Goal: Transaction & Acquisition: Purchase product/service

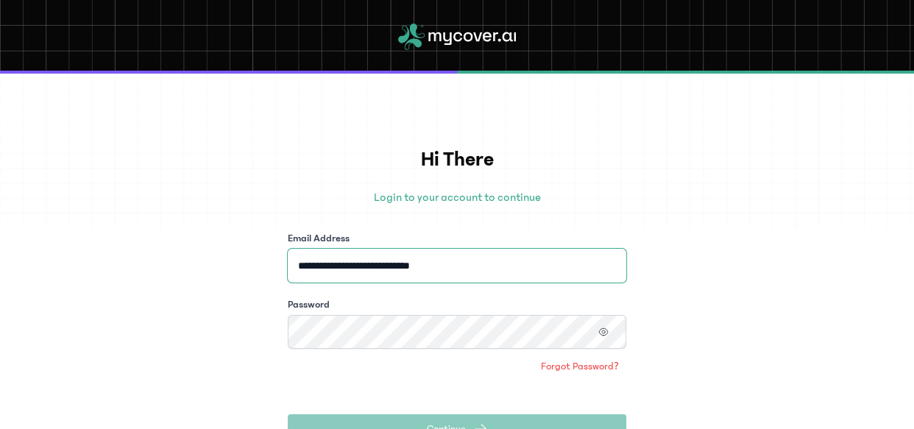
click at [394, 269] on input "**********" at bounding box center [457, 266] width 338 height 34
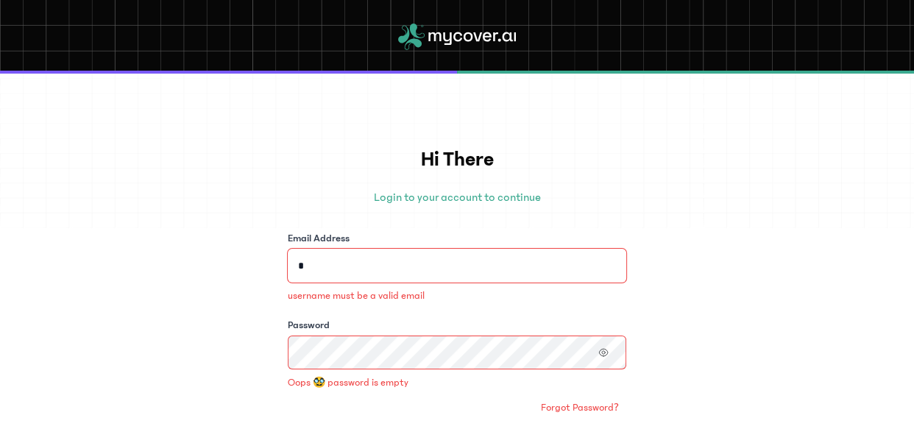
type input "**********"
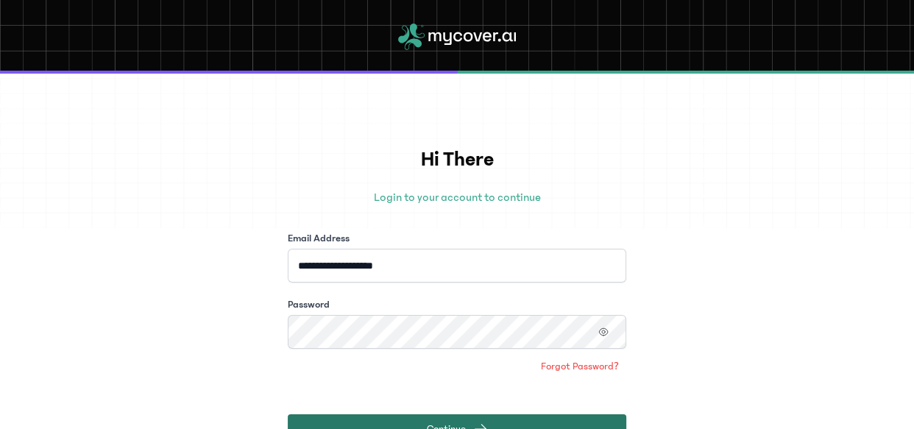
click at [380, 417] on button "Continue" at bounding box center [457, 428] width 338 height 29
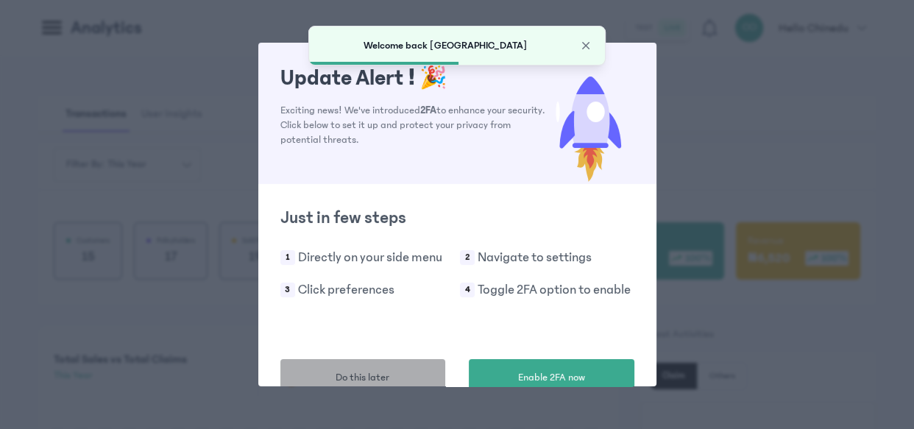
click at [375, 377] on span "Do this later" at bounding box center [362, 377] width 54 height 15
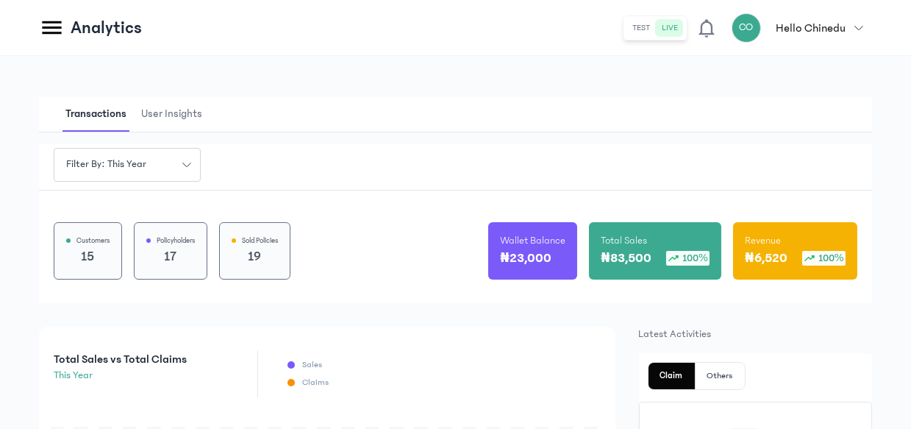
click at [858, 26] on icon "button" at bounding box center [860, 28] width 8 height 4
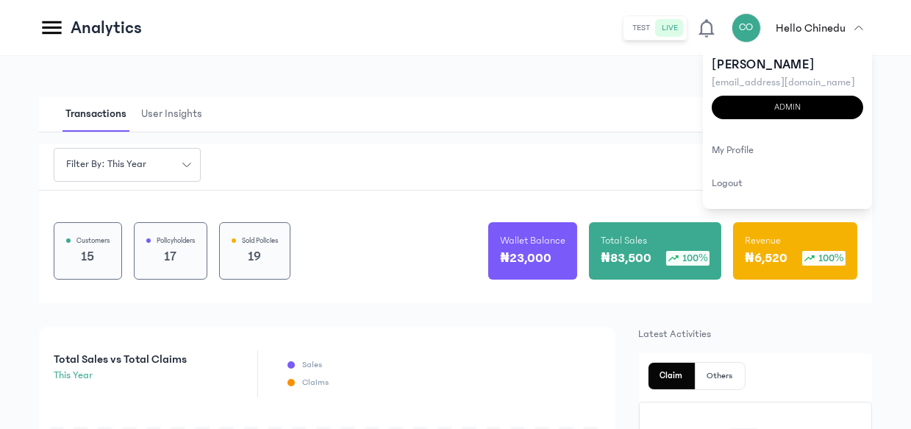
click at [458, 46] on header "Analytics test live CO Hello Chinedu [PERSON_NAME] [EMAIL_ADDRESS][DOMAIN_NAME]…" at bounding box center [455, 28] width 911 height 56
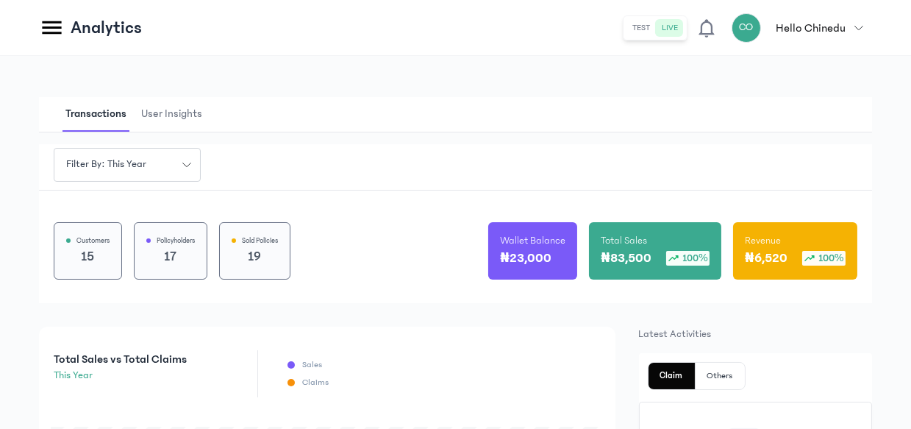
click at [51, 28] on icon at bounding box center [51, 27] width 19 height 13
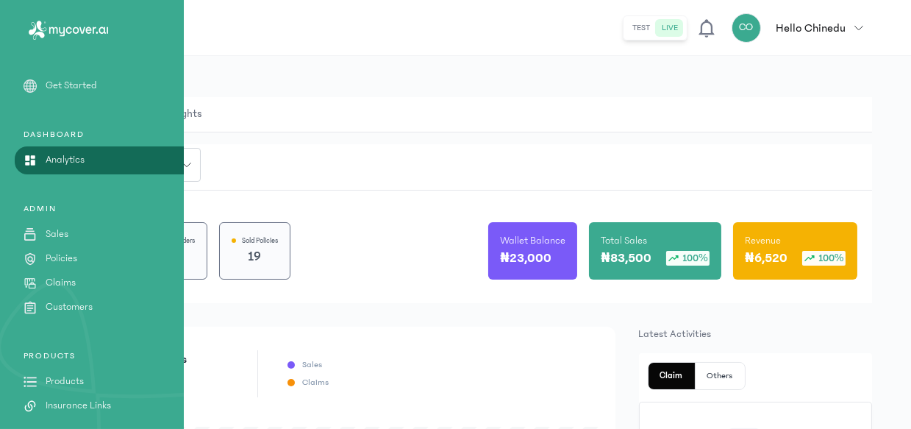
click at [47, 260] on p "Policies" at bounding box center [62, 258] width 32 height 15
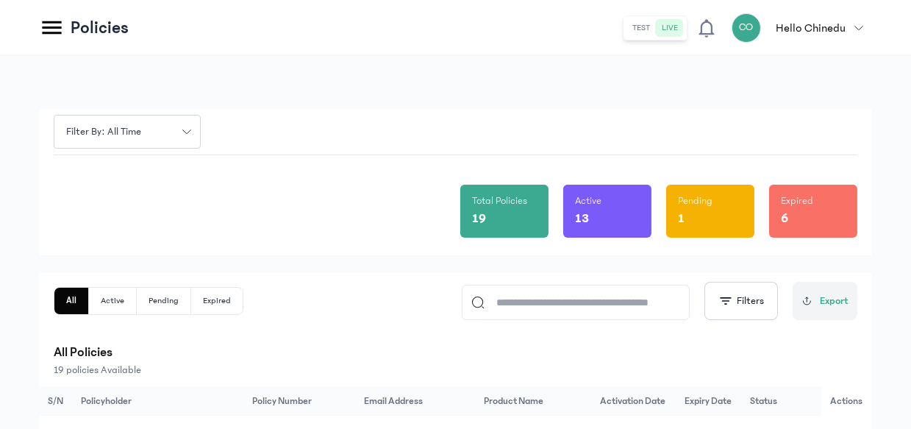
click at [46, 18] on icon at bounding box center [52, 28] width 26 height 26
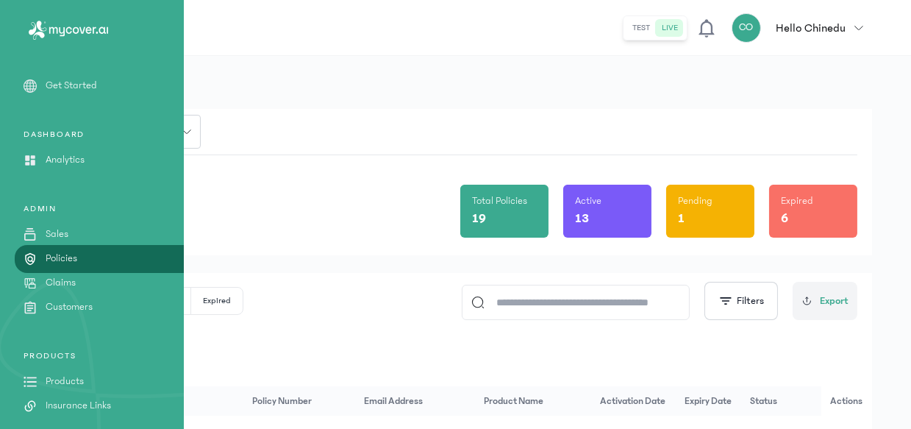
click at [78, 377] on p "Products" at bounding box center [65, 381] width 38 height 15
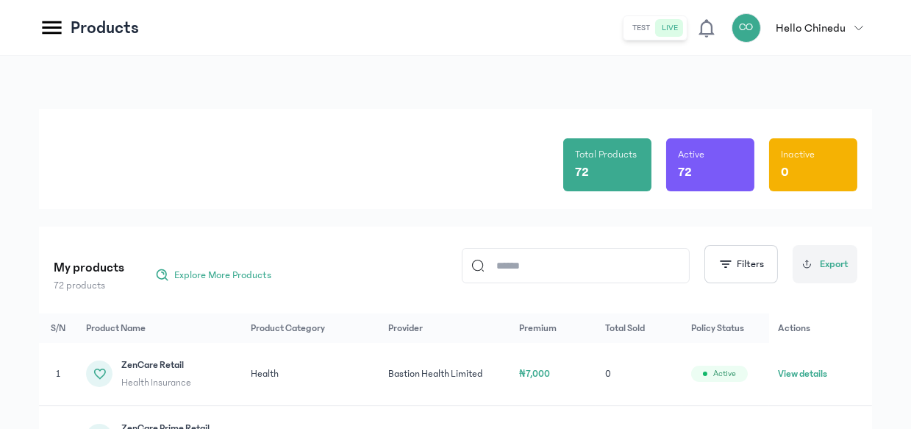
click at [317, 134] on div "Total Products 72 Active 72 Inactive 0" at bounding box center [456, 159] width 804 height 100
click at [40, 14] on header "Products test live CO Hello Chinedu [PERSON_NAME] [EMAIL_ADDRESS][DOMAIN_NAME] …" at bounding box center [455, 28] width 911 height 56
click at [56, 37] on icon at bounding box center [52, 28] width 26 height 26
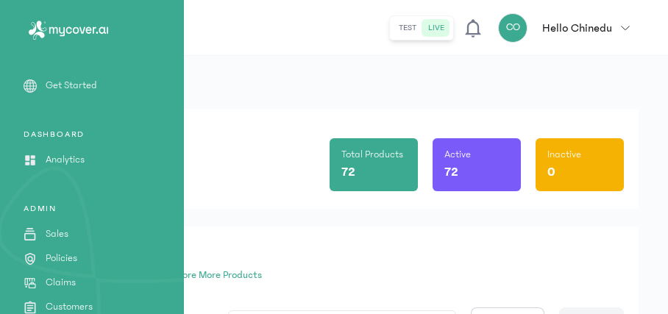
drag, startPoint x: 641, startPoint y: 129, endPoint x: 628, endPoint y: 121, distance: 14.5
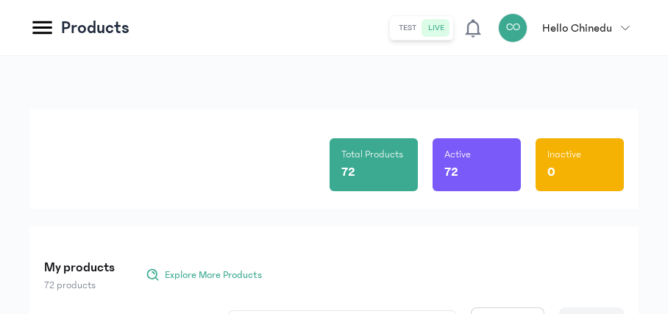
click at [628, 121] on div "Total Products 72 Active 72 Inactive 0" at bounding box center [333, 159] width 609 height 100
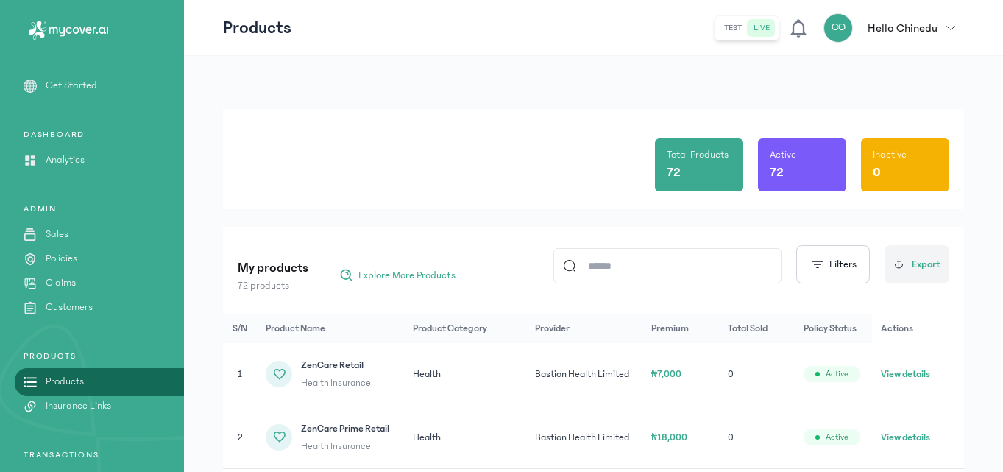
click at [655, 271] on input at bounding box center [674, 266] width 196 height 34
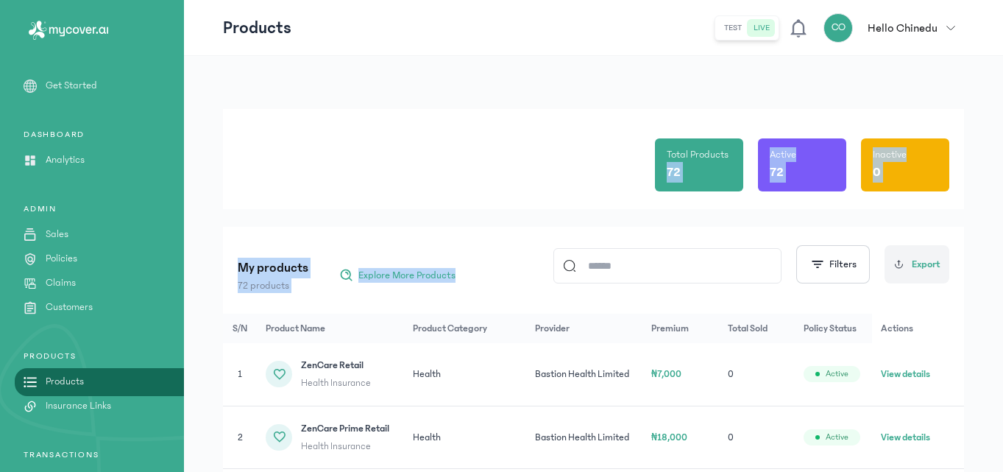
drag, startPoint x: 515, startPoint y: 206, endPoint x: 595, endPoint y: 302, distance: 125.4
click at [595, 302] on div "Total Products 72 Active 72 Inactive 0 My products 72 products Explore More Pro…" at bounding box center [593, 357] width 741 height 496
click at [913, 344] on div "Total Products 72 Active 72 Inactive 0 My products 72 products Explore More Pro…" at bounding box center [593, 354] width 819 height 596
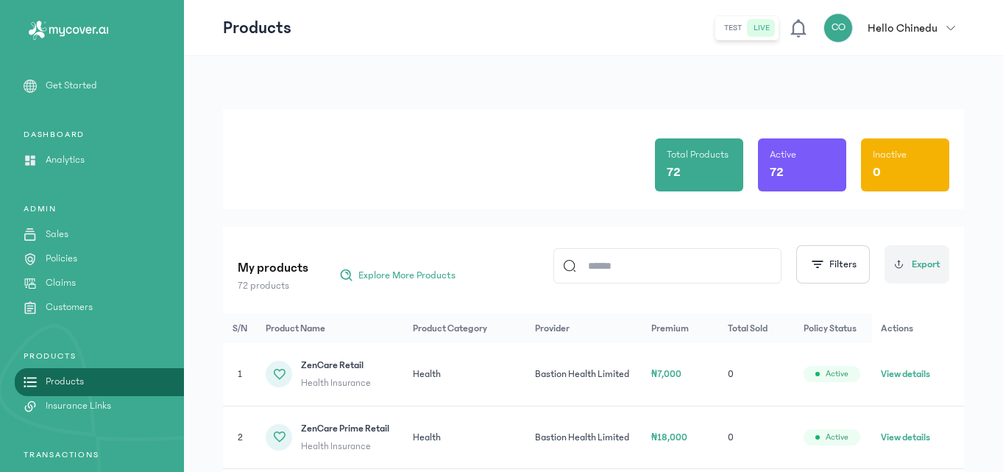
click at [908, 376] on button "View details" at bounding box center [905, 373] width 49 height 15
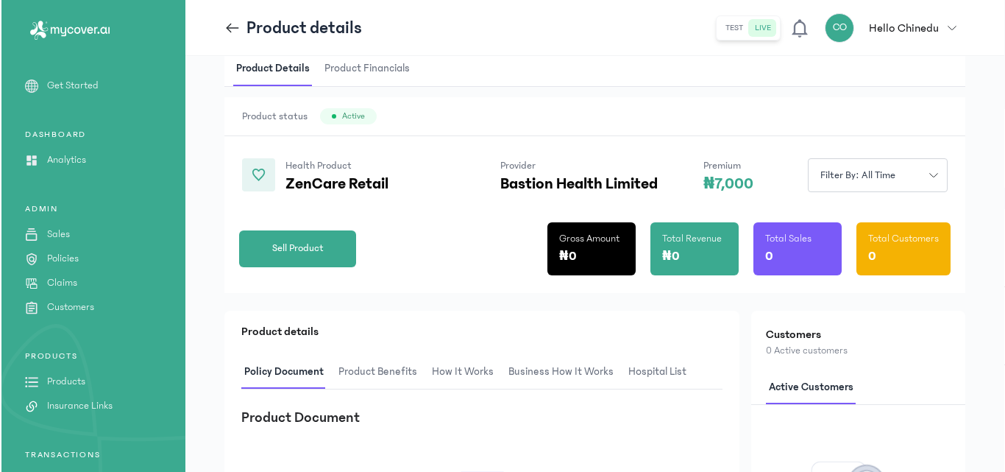
scroll to position [22, 0]
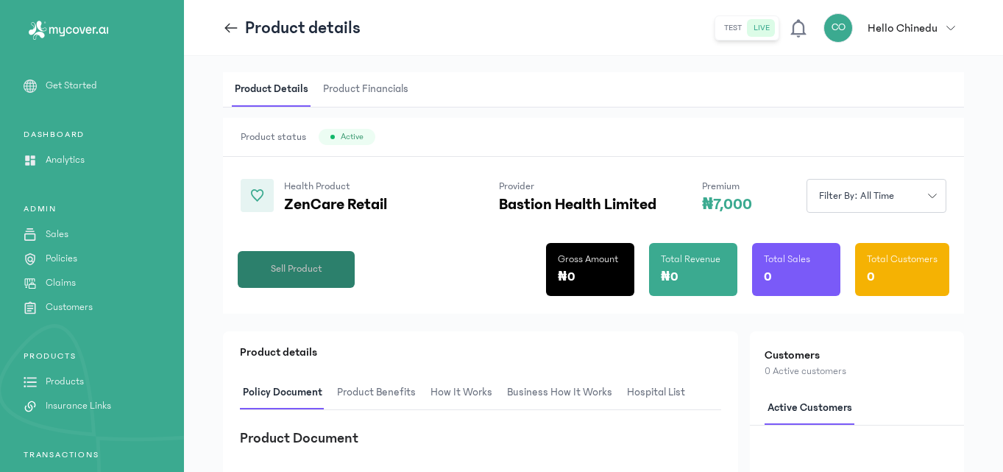
click at [317, 277] on button "Sell Product" at bounding box center [296, 269] width 117 height 37
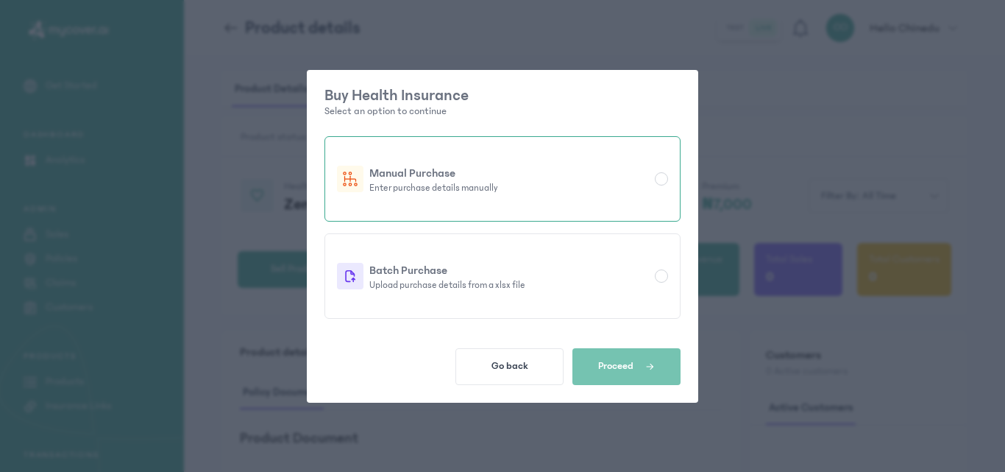
click at [455, 193] on p "Enter purchase details manually" at bounding box center [509, 188] width 280 height 12
click at [639, 369] on span "button" at bounding box center [643, 366] width 21 height 13
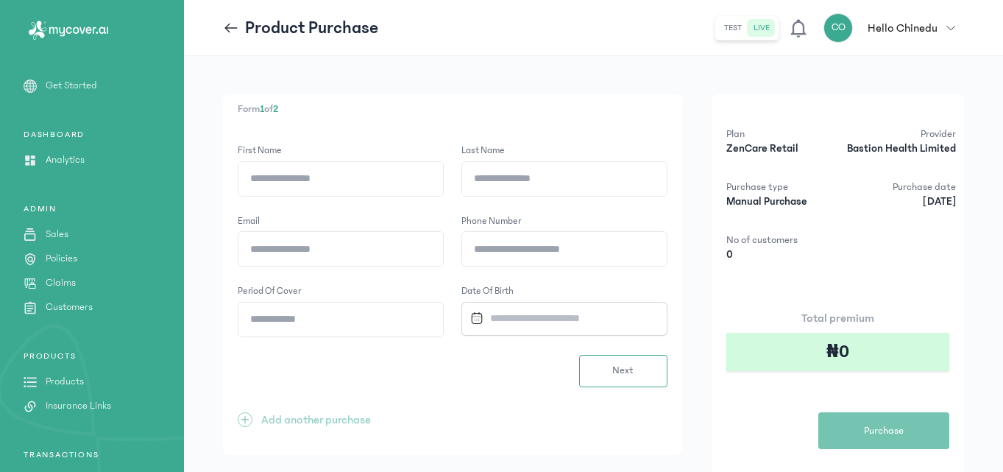
click at [338, 180] on input "First name" at bounding box center [340, 179] width 205 height 34
type input "**********"
click at [498, 179] on input "Last name" at bounding box center [564, 179] width 205 height 34
type input "**********"
click at [399, 254] on input "Email" at bounding box center [340, 249] width 205 height 34
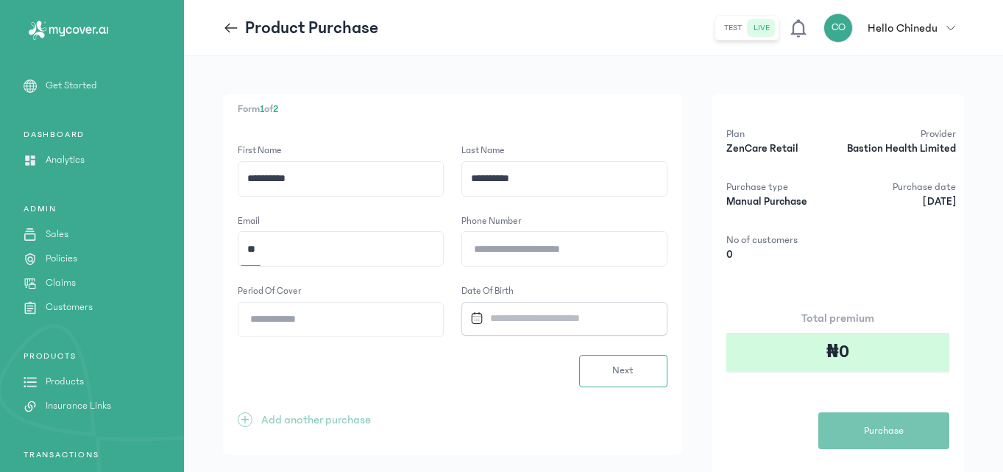
type input "*"
type input "**********"
click at [518, 255] on input "Phone number" at bounding box center [564, 249] width 205 height 34
type input "**********"
click at [287, 319] on input "Period of cover" at bounding box center [340, 319] width 205 height 34
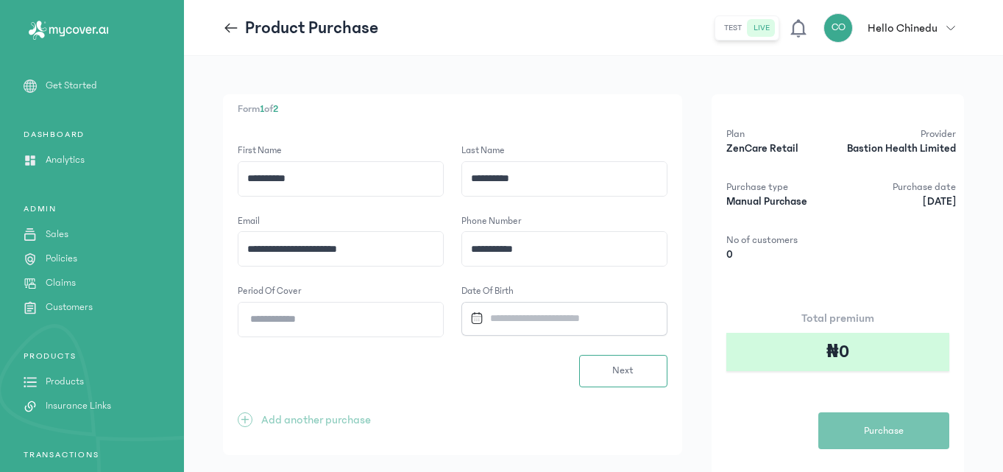
type input "*"
click at [522, 310] on input "Datepicker input" at bounding box center [559, 318] width 190 height 32
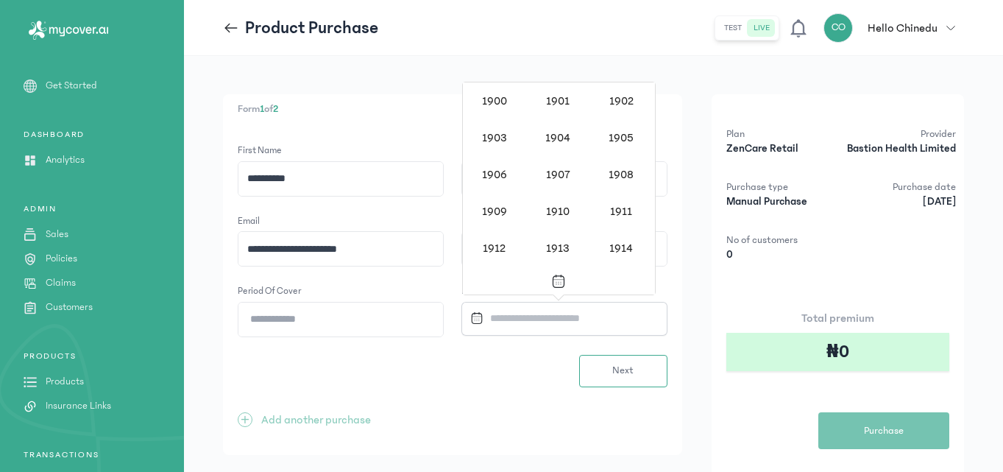
scroll to position [1426, 0]
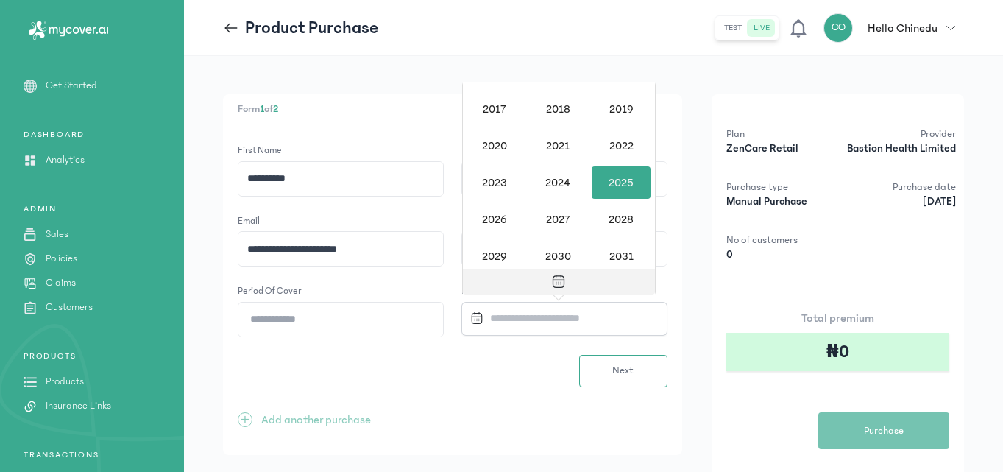
click at [560, 281] on icon "Toggle overlay" at bounding box center [558, 281] width 15 height 15
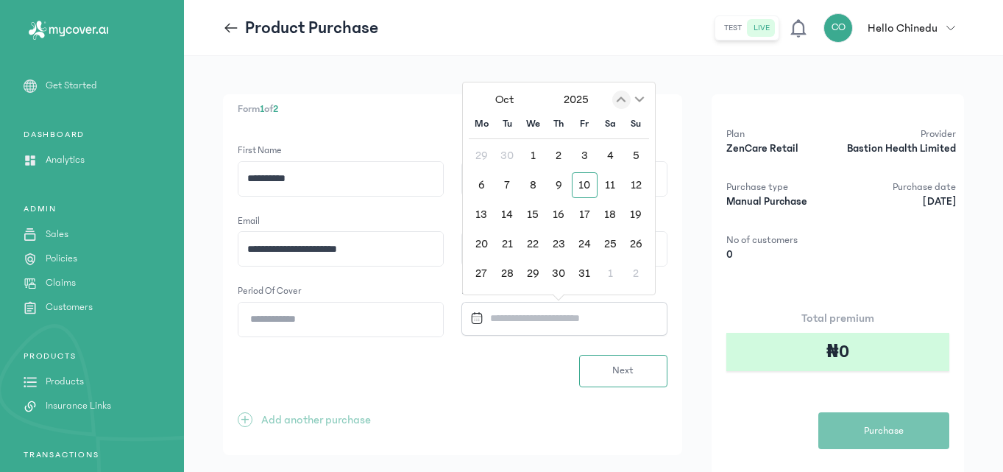
click at [621, 93] on icon "Previous month" at bounding box center [621, 99] width 15 height 15
click at [572, 96] on button "2025" at bounding box center [576, 100] width 72 height 26
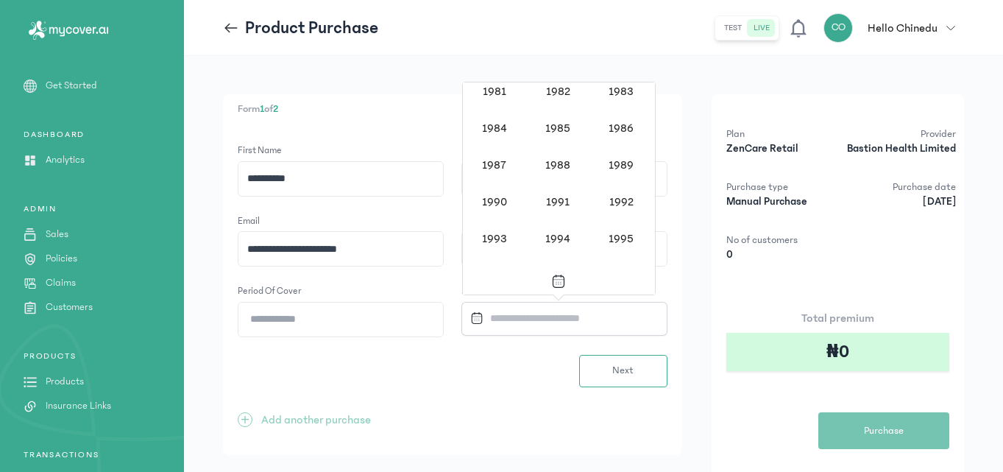
scroll to position [1022, 0]
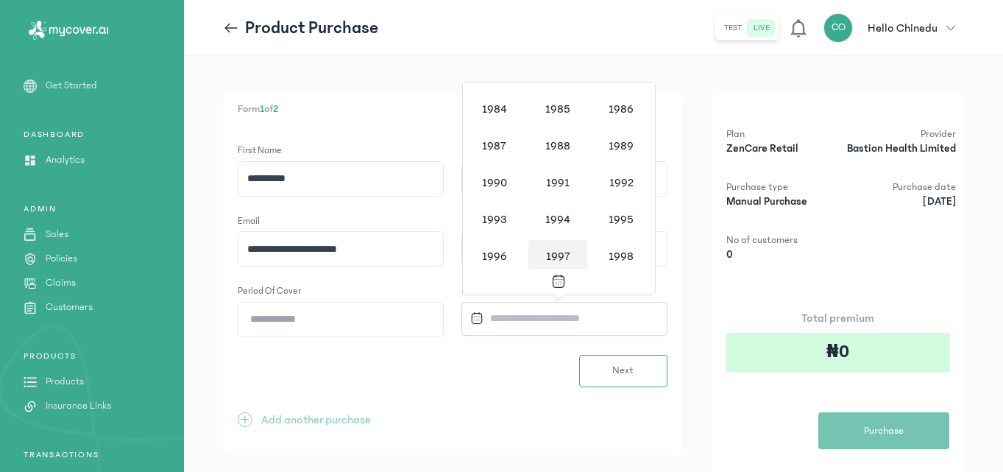
click at [563, 257] on div "1997" at bounding box center [557, 256] width 59 height 32
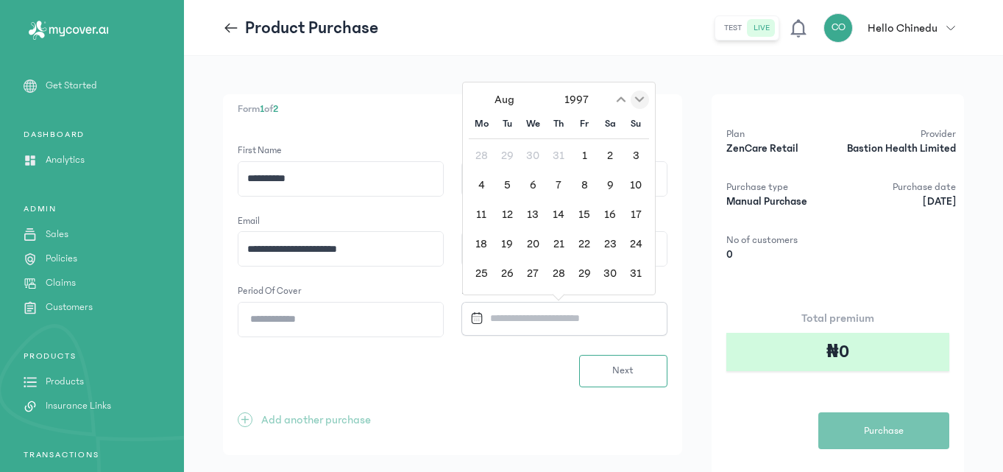
click at [641, 102] on icon "Next month" at bounding box center [639, 99] width 15 height 15
click at [618, 100] on icon "Previous month" at bounding box center [621, 99] width 9 height 5
click at [612, 154] on div "5" at bounding box center [610, 156] width 26 height 26
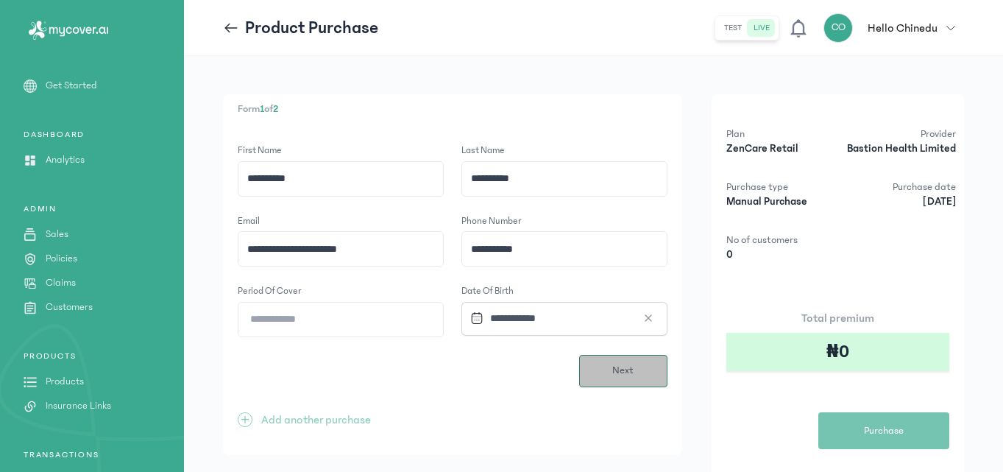
click at [625, 377] on span "Next" at bounding box center [622, 370] width 21 height 15
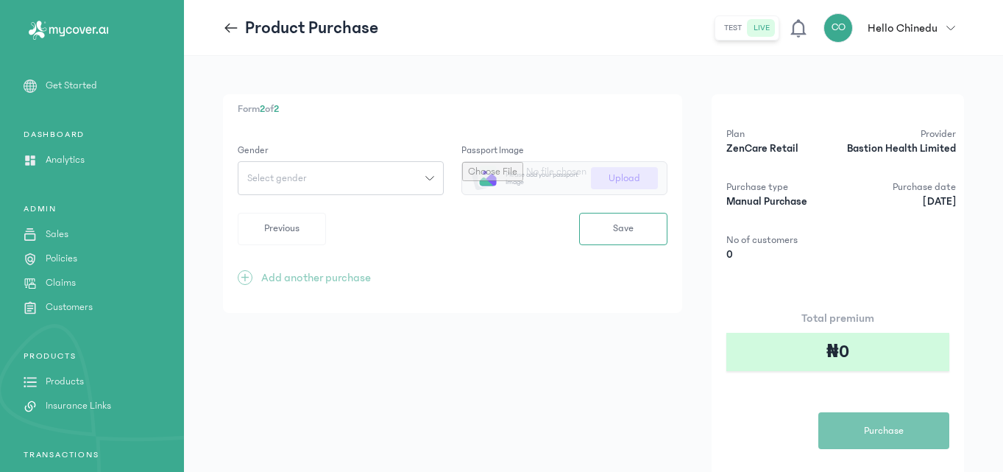
click at [415, 184] on button "Select gender" at bounding box center [341, 178] width 206 height 34
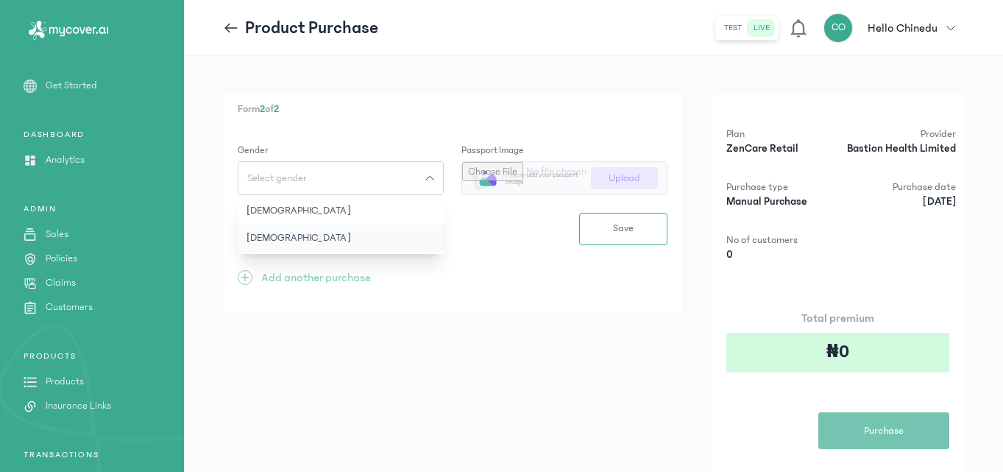
click at [335, 235] on button "[DEMOGRAPHIC_DATA]" at bounding box center [341, 237] width 206 height 27
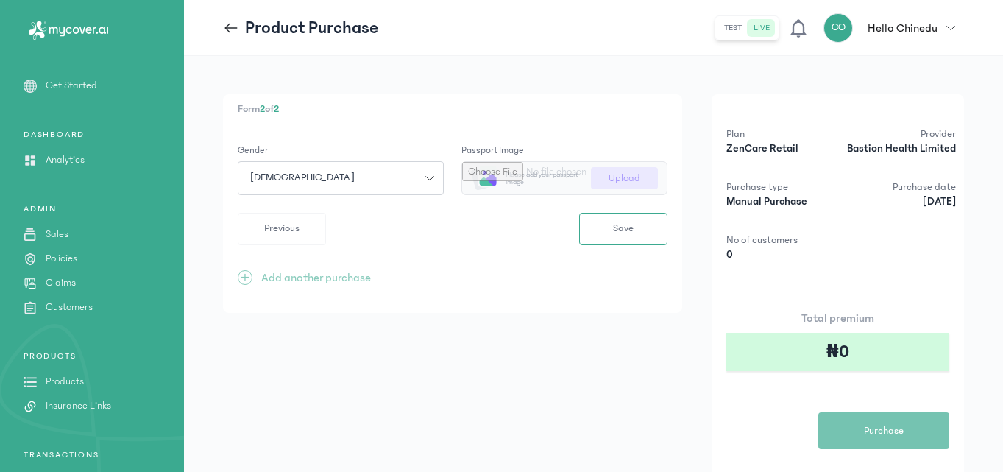
click at [620, 174] on input "file" at bounding box center [564, 178] width 205 height 32
click at [913, 29] on span "button" at bounding box center [950, 28] width 26 height 9
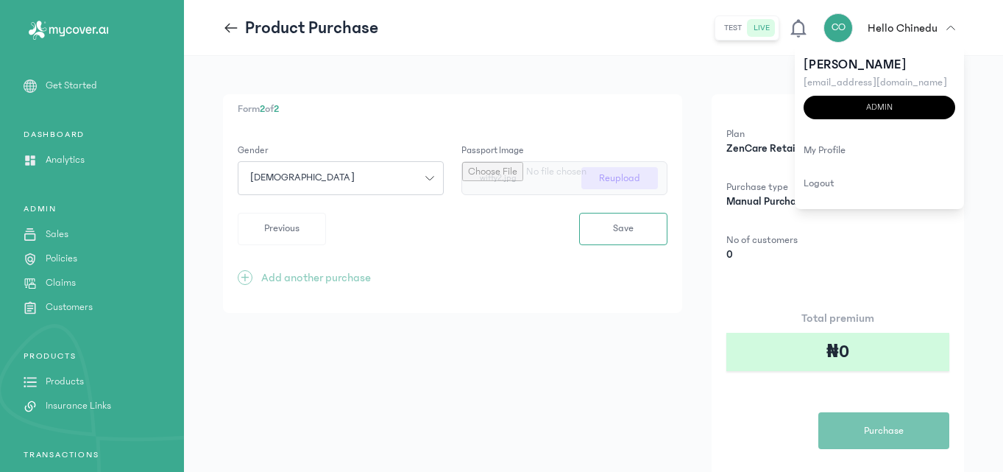
click at [641, 184] on input "file" at bounding box center [564, 178] width 205 height 32
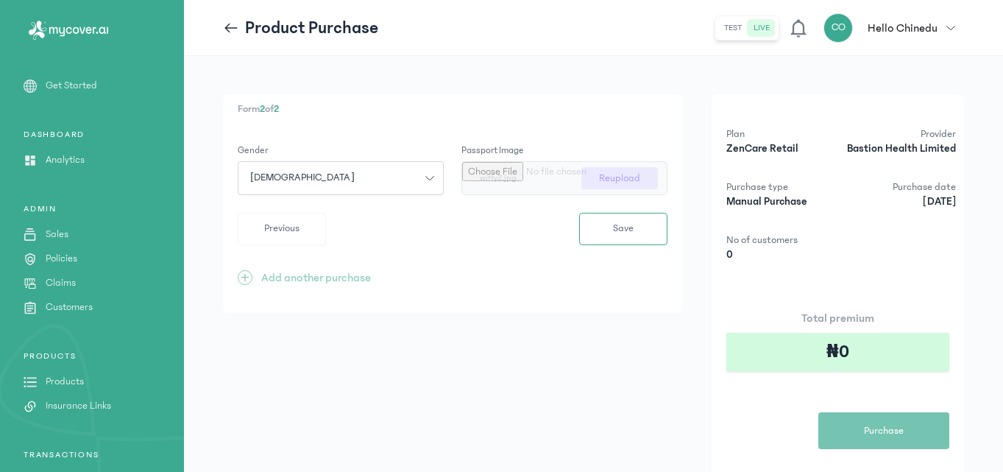
type input "**********"
click at [633, 223] on span "Save" at bounding box center [623, 228] width 21 height 15
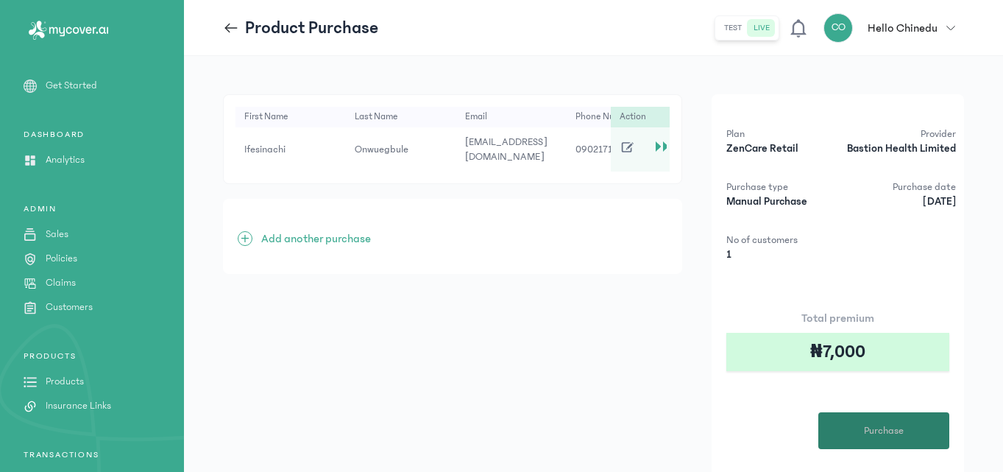
click at [901, 428] on span "Purchase" at bounding box center [884, 430] width 40 height 15
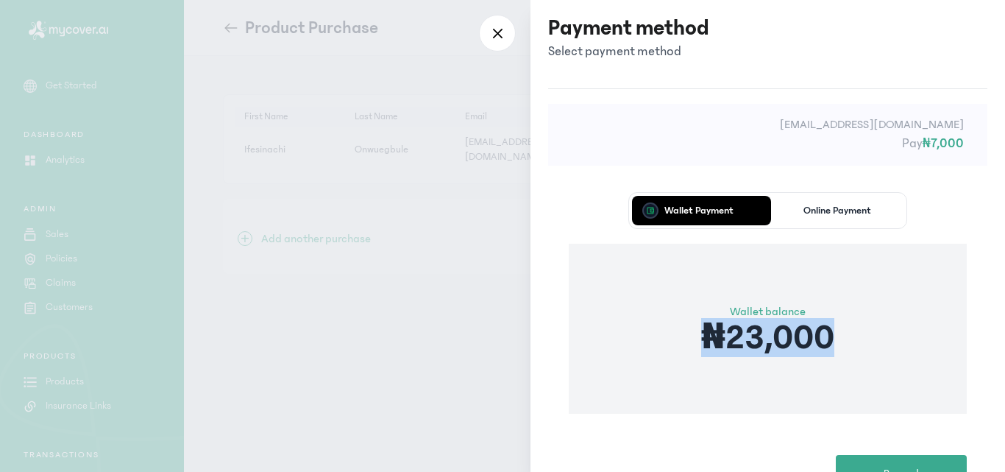
drag, startPoint x: 1002, startPoint y: 309, endPoint x: 965, endPoint y: 330, distance: 42.5
click at [913, 330] on div "[EMAIL_ADDRESS][DOMAIN_NAME] Pay ₦7,000 Wallet Payment Online Payment Wallet ba…" at bounding box center [767, 308] width 474 height 441
click at [913, 330] on div "Wallet Payment Online Payment Wallet balance ₦23,000 Proceed" at bounding box center [767, 341] width 439 height 341
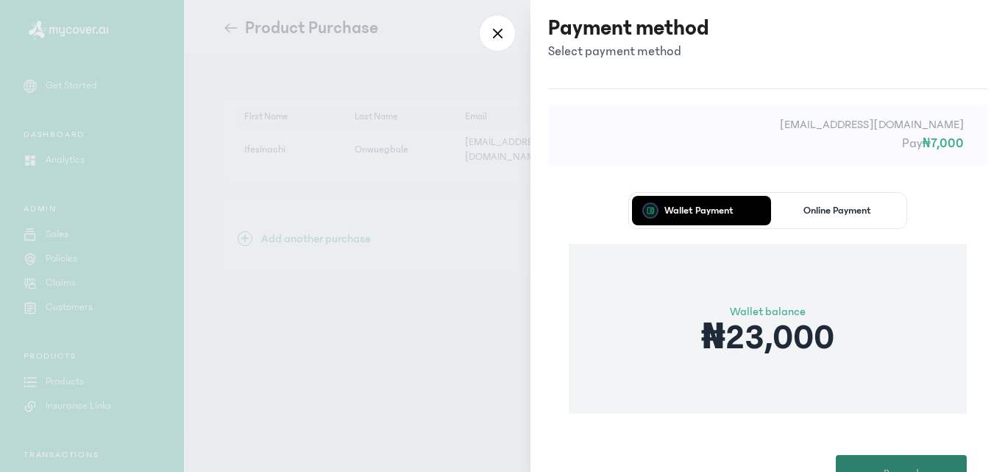
click at [913, 428] on button "Proceed" at bounding box center [901, 473] width 131 height 37
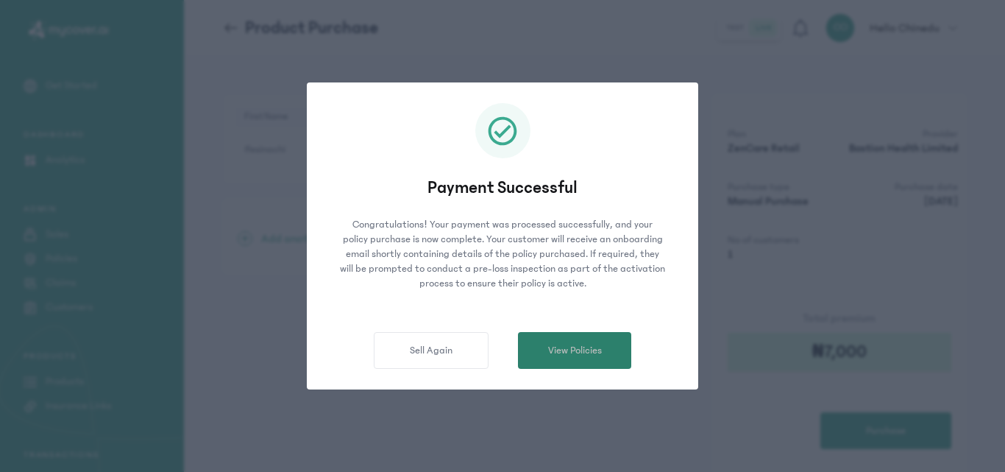
click at [591, 348] on span "View Policies" at bounding box center [575, 350] width 54 height 15
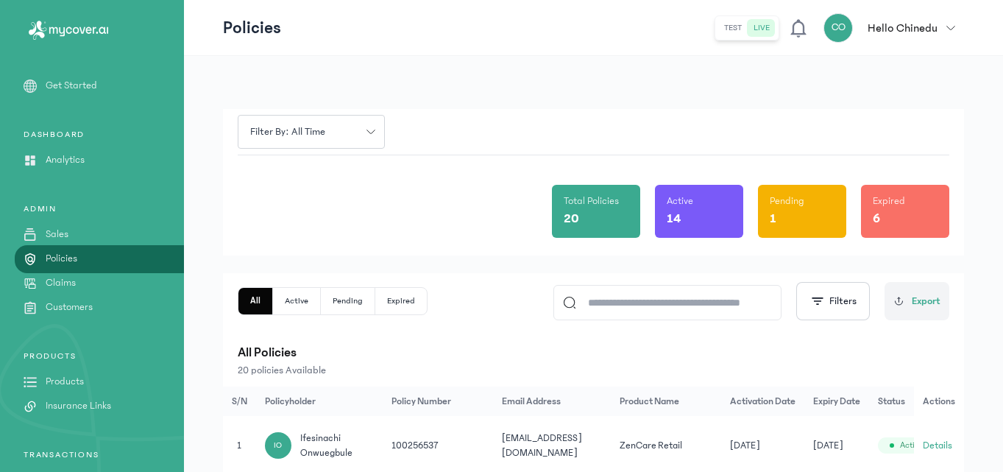
click at [82, 72] on aside "MyCoverAi Get Started DASHBOARD Analytics ADMIN Sales Policies Claims Customers…" at bounding box center [92, 236] width 184 height 472
click at [80, 86] on p "Get Started" at bounding box center [71, 85] width 51 height 15
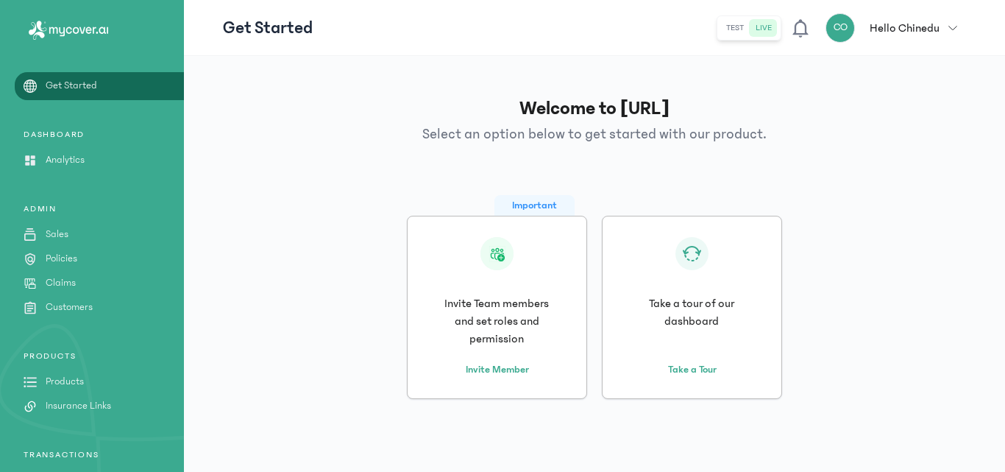
click at [71, 154] on p "Analytics" at bounding box center [65, 159] width 39 height 15
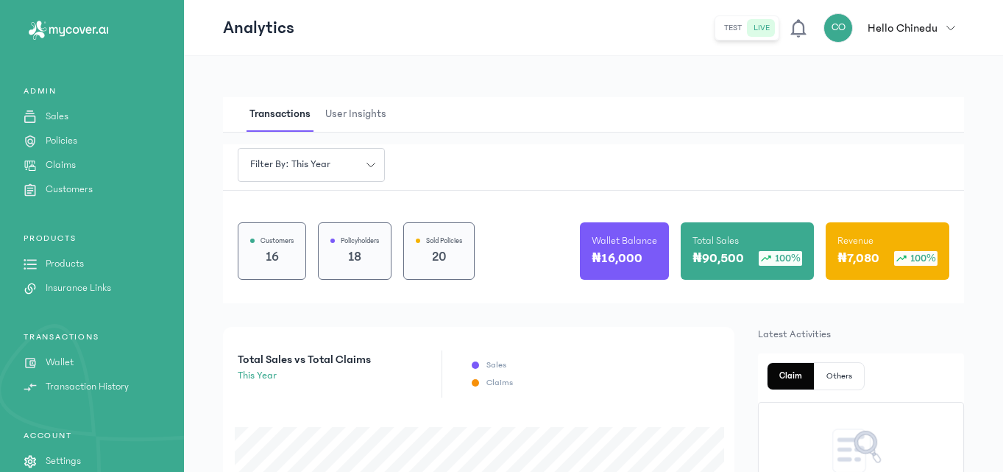
scroll to position [160, 0]
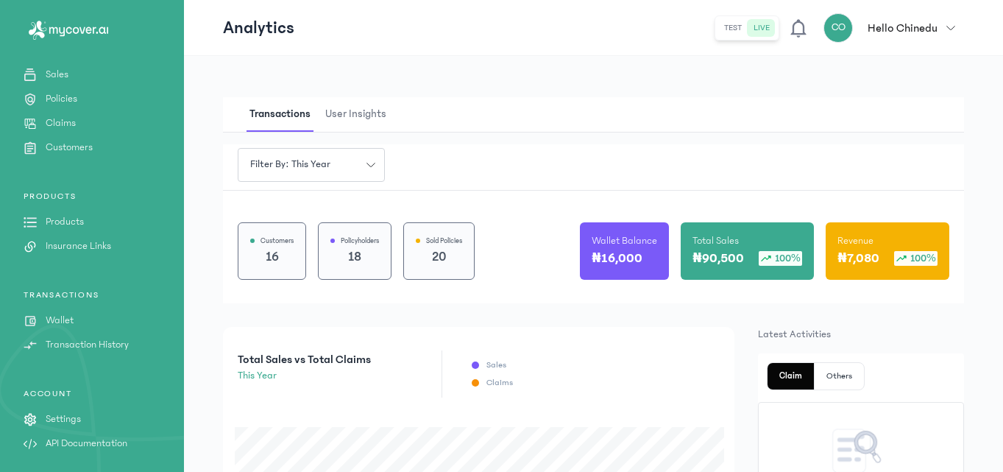
click at [57, 313] on p "Wallet" at bounding box center [60, 320] width 28 height 15
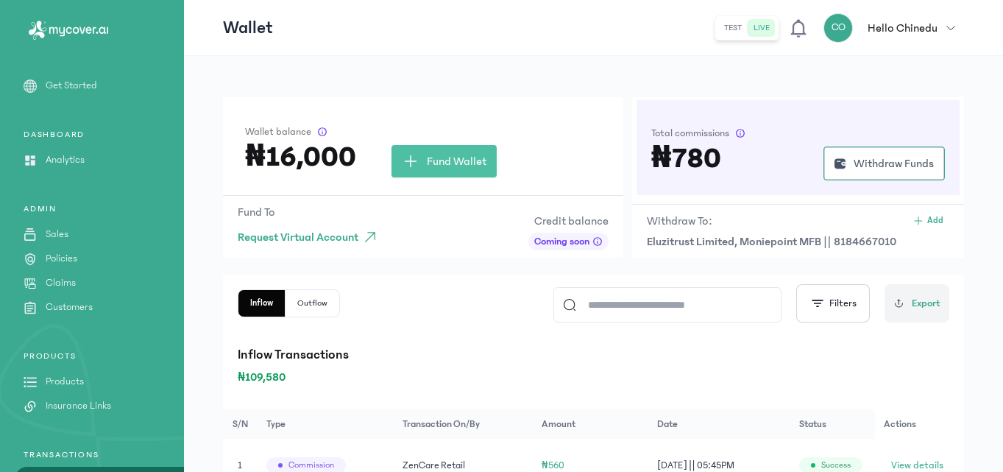
click at [83, 88] on p "Get Started" at bounding box center [71, 85] width 51 height 15
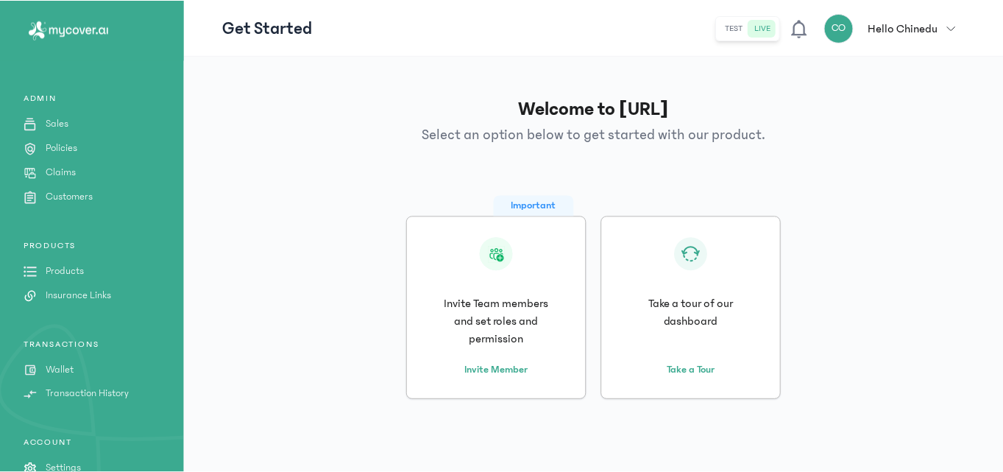
scroll to position [135, 0]
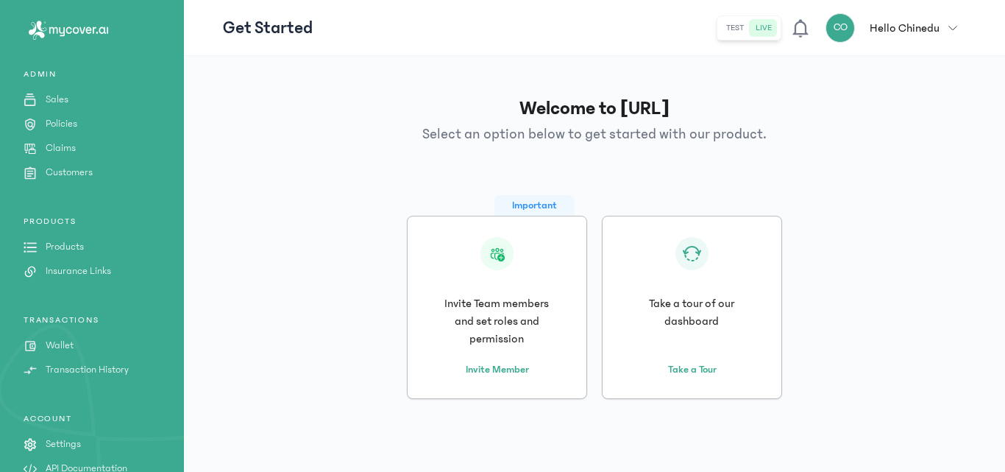
click at [75, 338] on link "Wallet" at bounding box center [92, 345] width 184 height 15
